Goal: Information Seeking & Learning: Find contact information

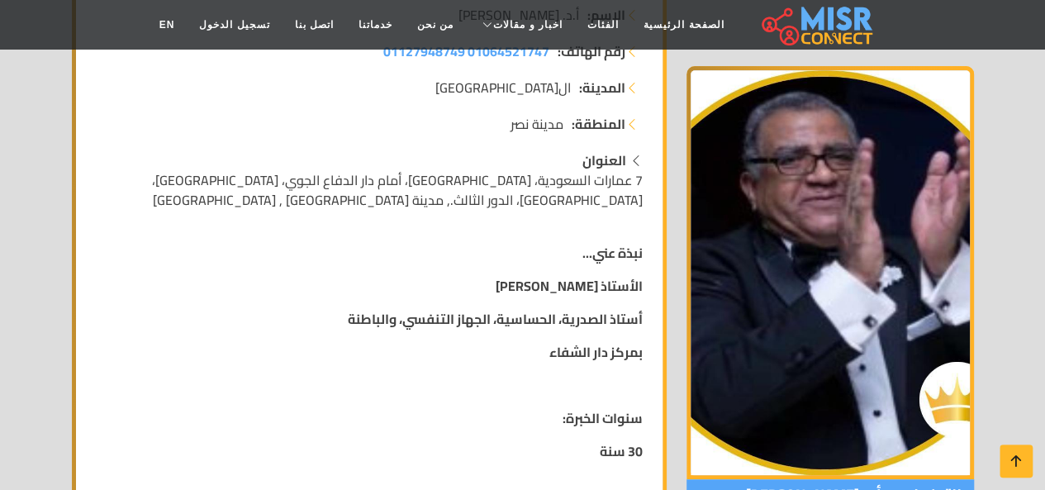
scroll to position [324, 0]
click at [481, 172] on span "7 عمارات السعودية، [GEOGRAPHIC_DATA]، أمام دار الدفاع الجوي، [GEOGRAPHIC_DATA]،…" at bounding box center [397, 191] width 491 height 45
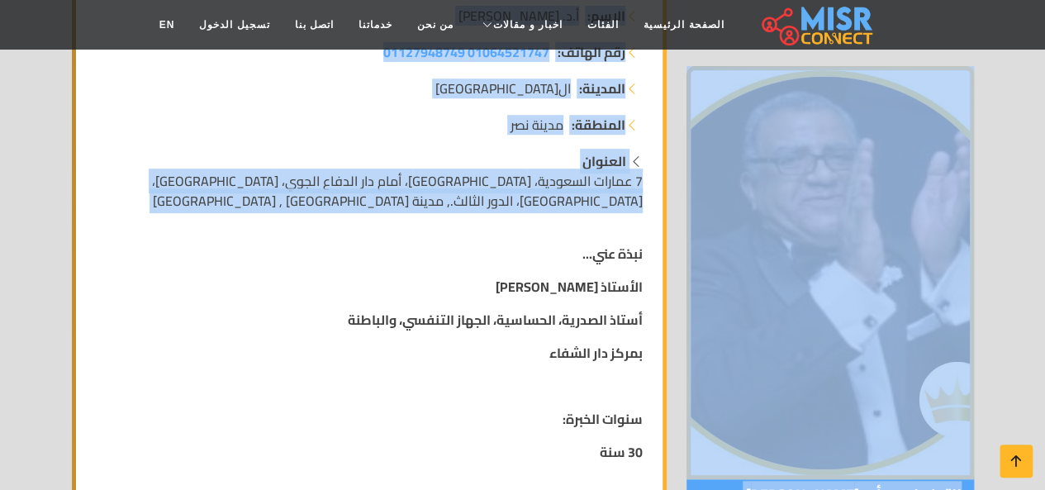
scroll to position [0, 0]
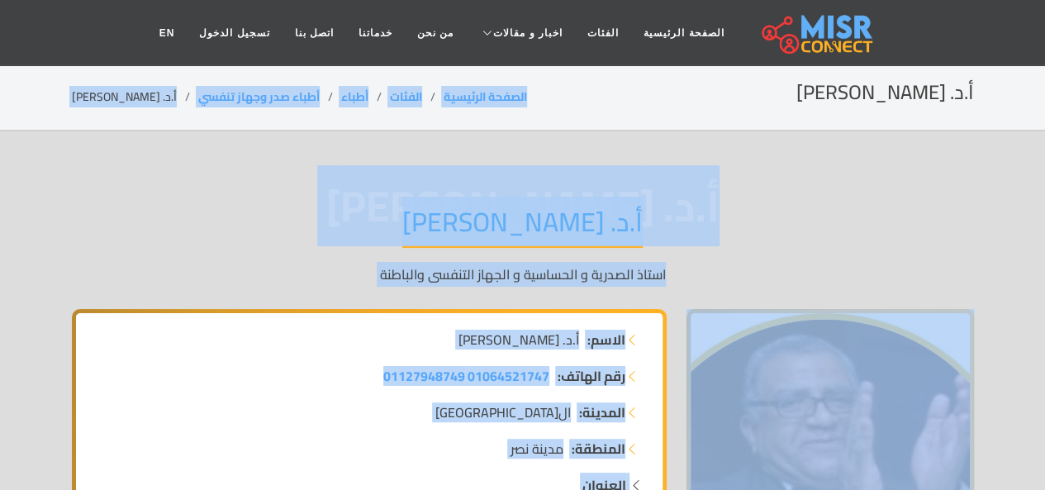
drag, startPoint x: 481, startPoint y: 172, endPoint x: 513, endPoint y: -72, distance: 245.9
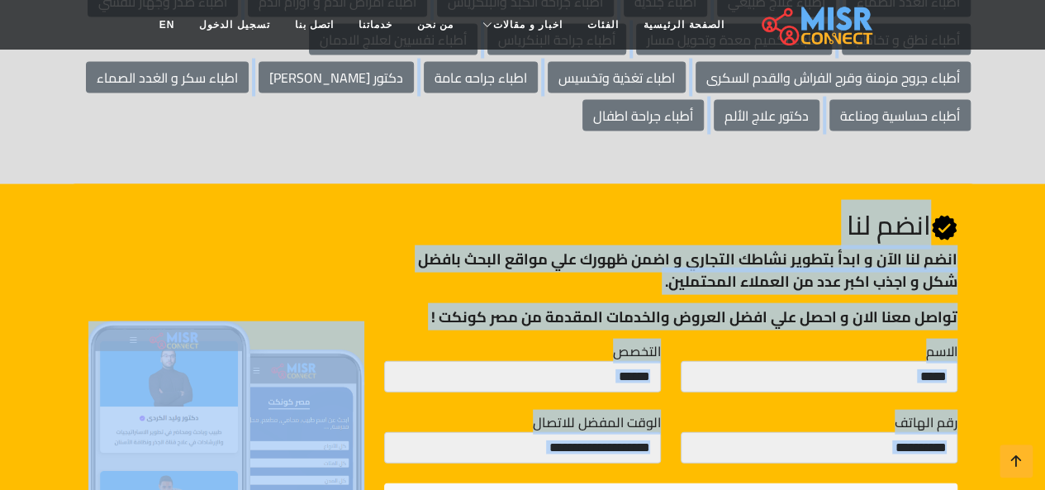
scroll to position [4869, 0]
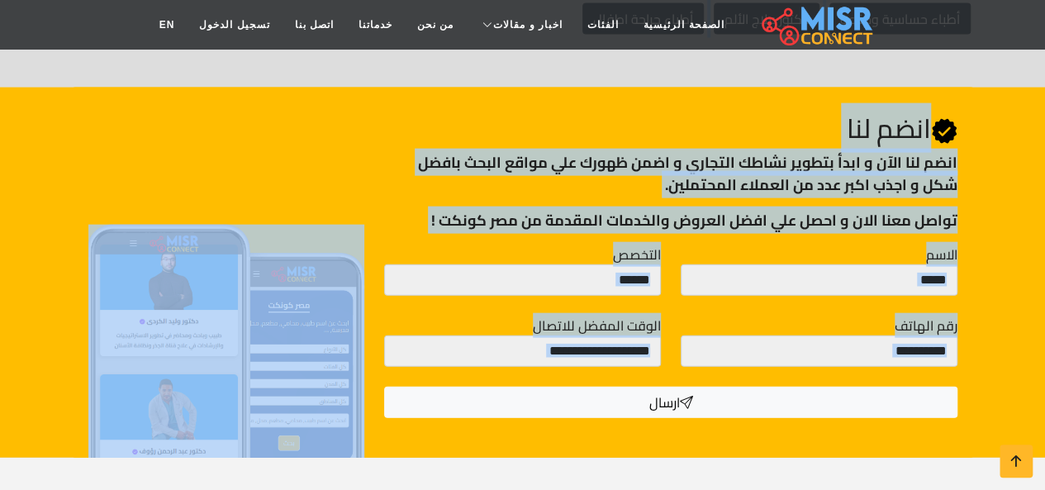
drag, startPoint x: 654, startPoint y: 158, endPoint x: 630, endPoint y: 467, distance: 310.0
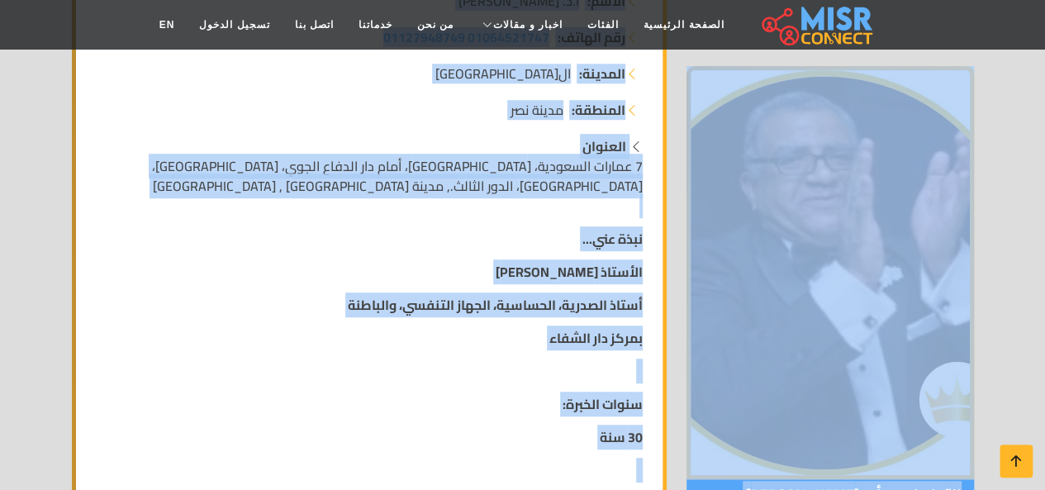
scroll to position [0, 0]
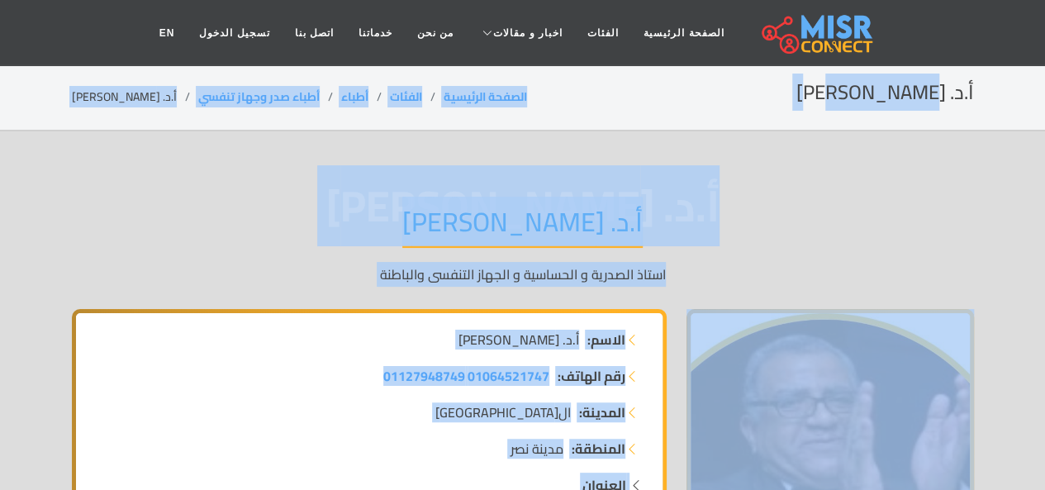
drag, startPoint x: 630, startPoint y: 467, endPoint x: 730, endPoint y: -72, distance: 548.1
click at [730, 201] on div "أ.د. [PERSON_NAME].د. [PERSON_NAME] الصدرية و الحساسية و الجهاز التنفسى والباطنة" at bounding box center [523, 245] width 902 height 128
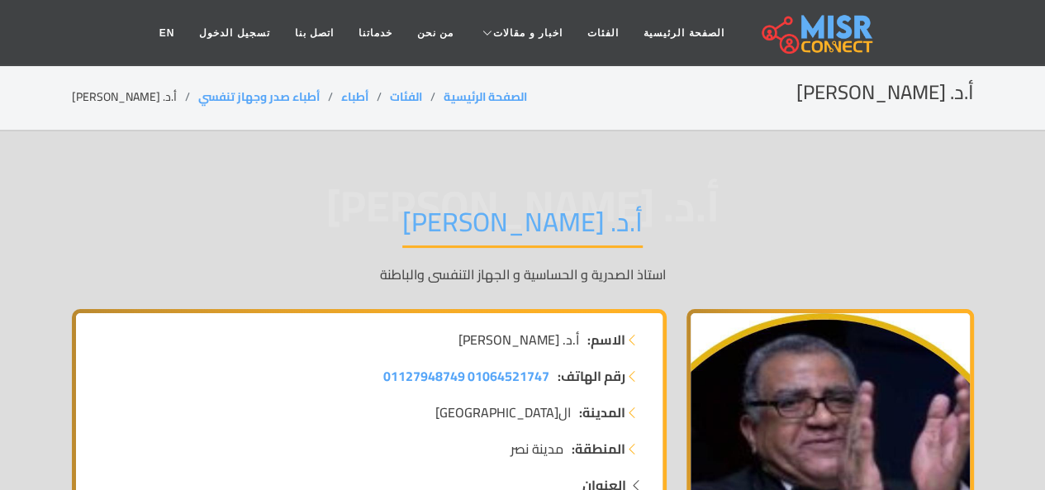
click at [730, 201] on div "أ.د. [PERSON_NAME].د. [PERSON_NAME] الصدرية و الحساسية و الجهاز التنفسى والباطنة" at bounding box center [523, 245] width 902 height 128
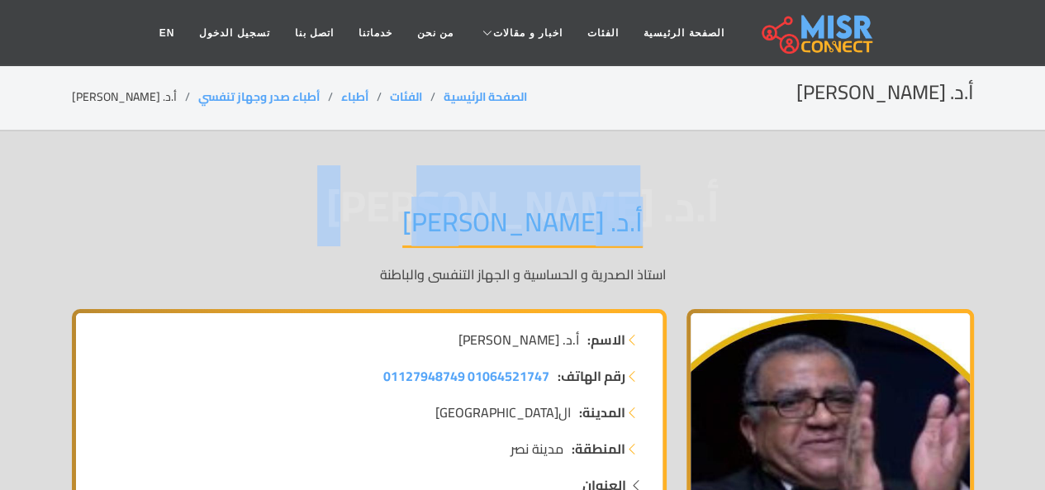
click at [730, 201] on div "أ.د. [PERSON_NAME].د. [PERSON_NAME] الصدرية و الحساسية و الجهاز التنفسى والباطنة" at bounding box center [523, 245] width 902 height 128
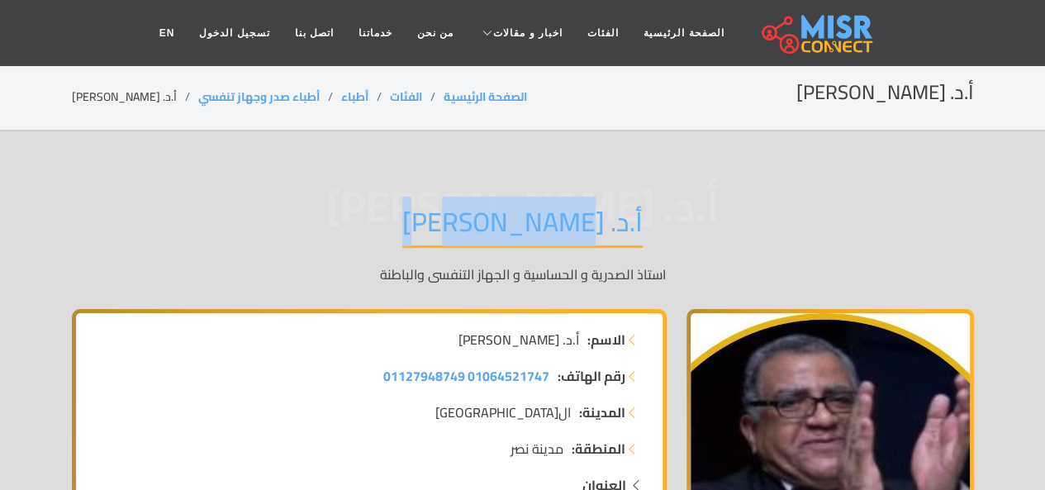
click at [730, 201] on div "أ.د. [PERSON_NAME].د. [PERSON_NAME] الصدرية و الحساسية و الجهاز التنفسى والباطنة" at bounding box center [523, 245] width 902 height 128
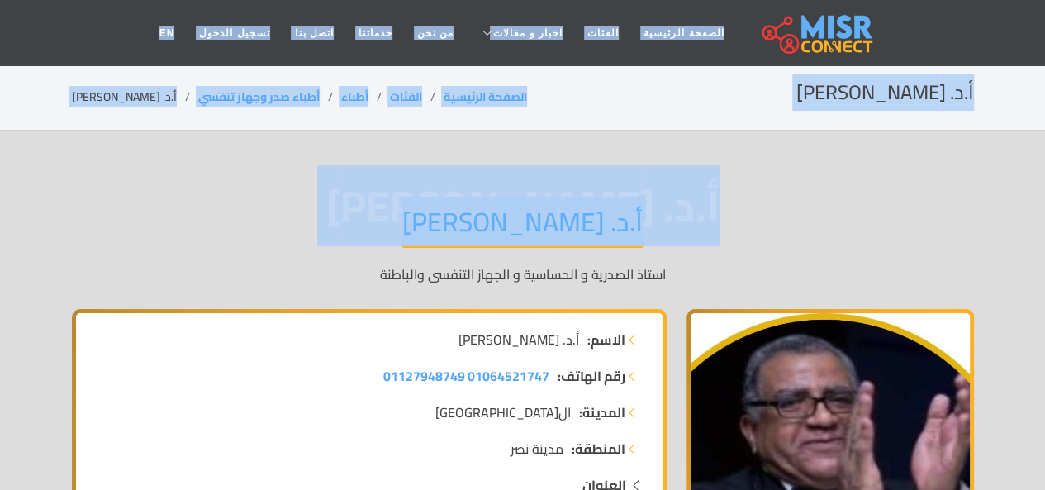
drag, startPoint x: 730, startPoint y: 201, endPoint x: 674, endPoint y: 15, distance: 194.2
